Goal: Navigation & Orientation: Find specific page/section

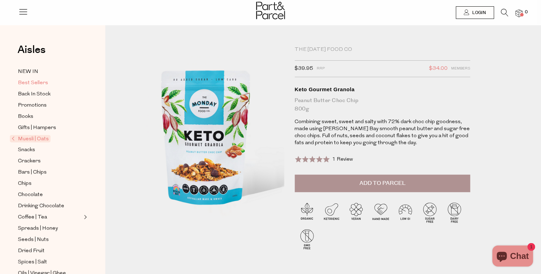
click at [31, 80] on span "Best Sellers" at bounding box center [33, 83] width 30 height 8
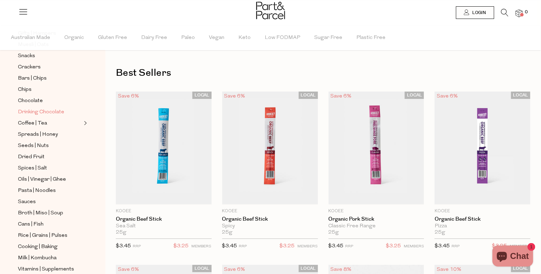
scroll to position [156, 0]
